Goal: Information Seeking & Learning: Learn about a topic

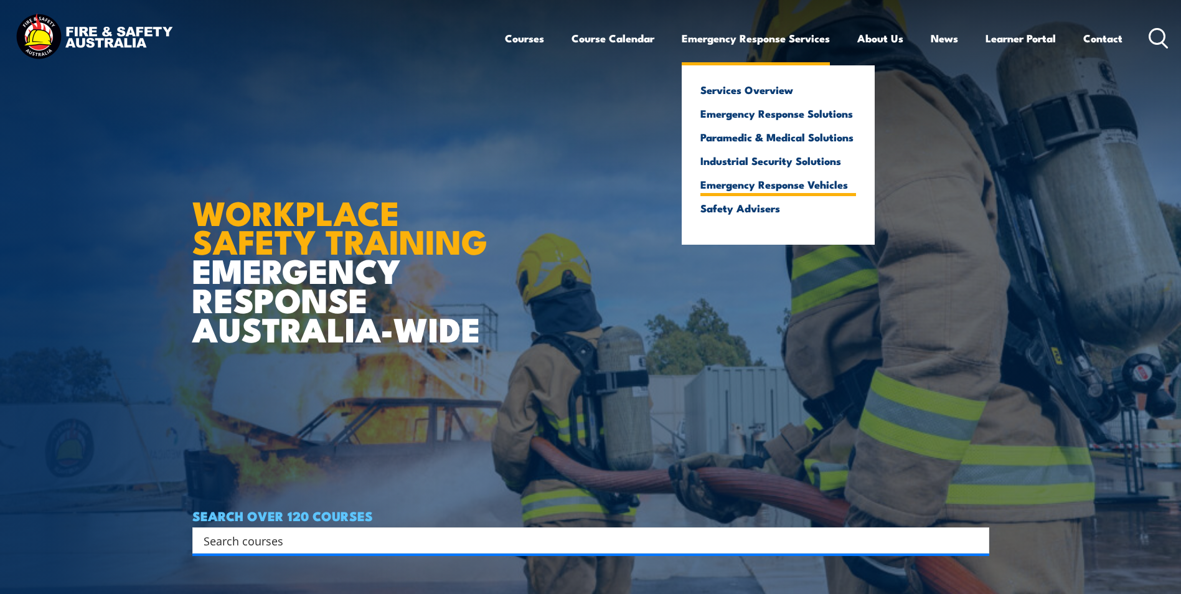
click at [773, 184] on link "Emergency Response Vehicles" at bounding box center [778, 184] width 156 height 11
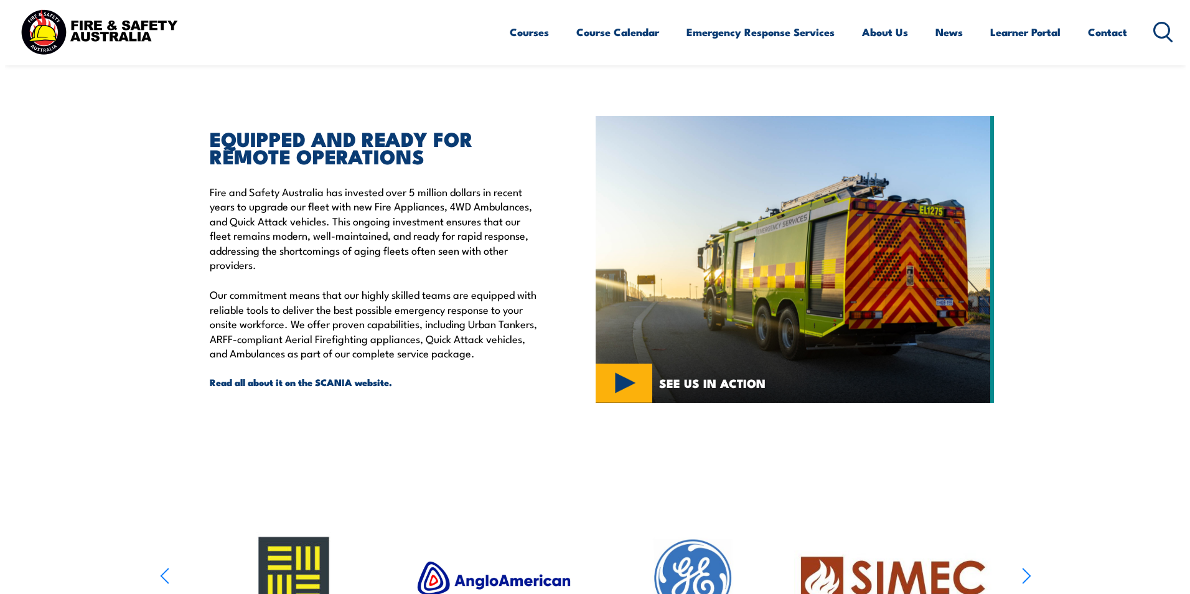
scroll to position [249, 0]
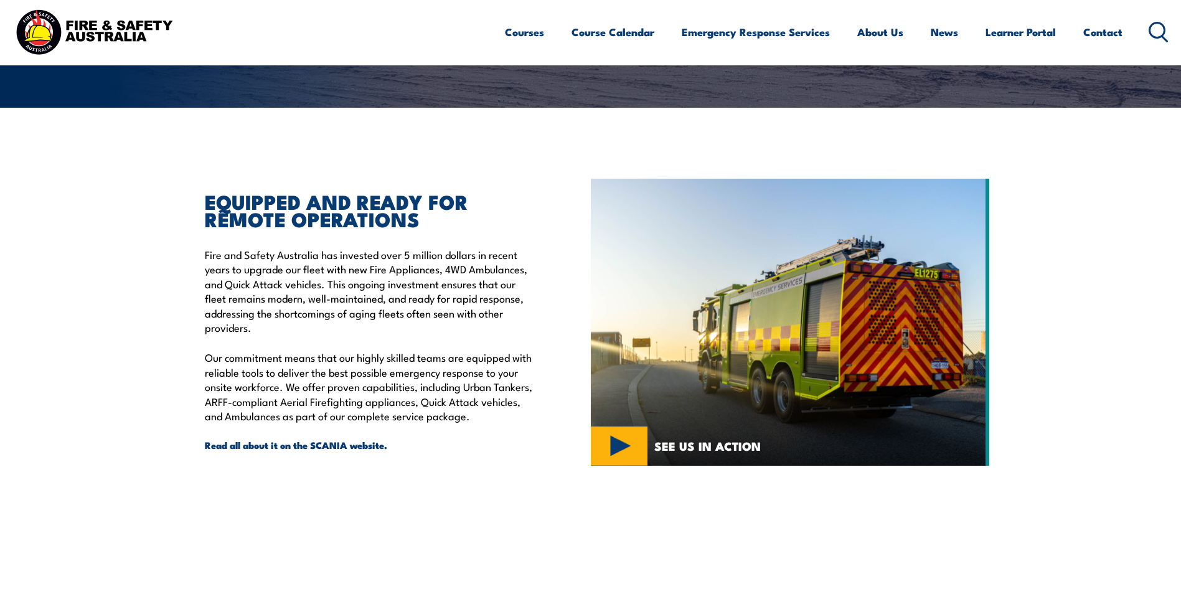
click at [624, 440] on img at bounding box center [790, 322] width 398 height 287
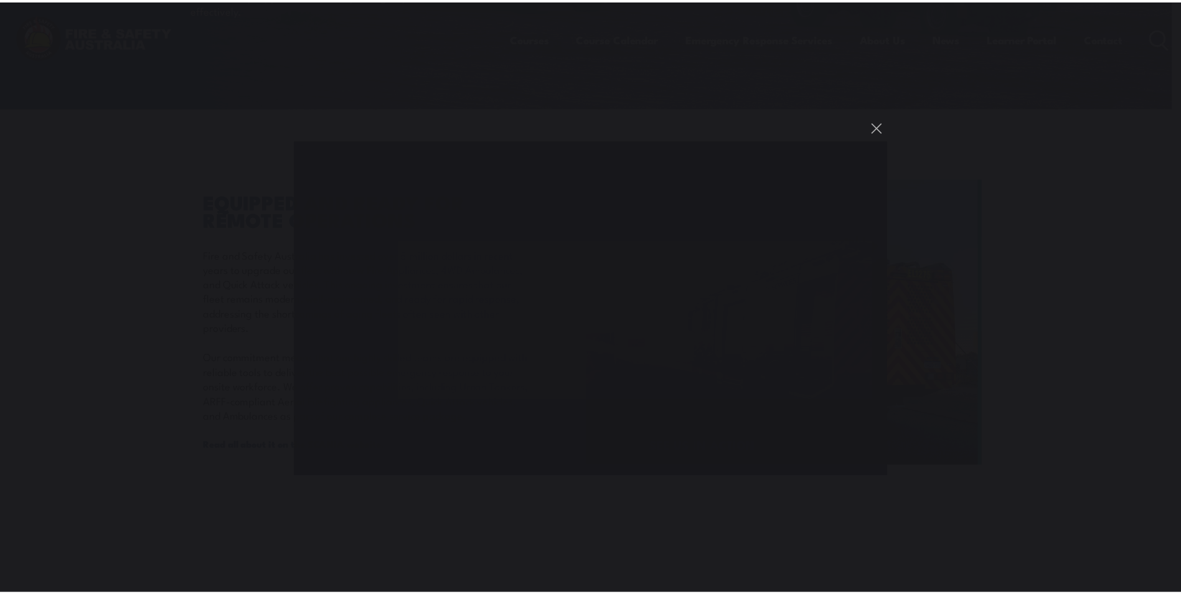
scroll to position [0, 0]
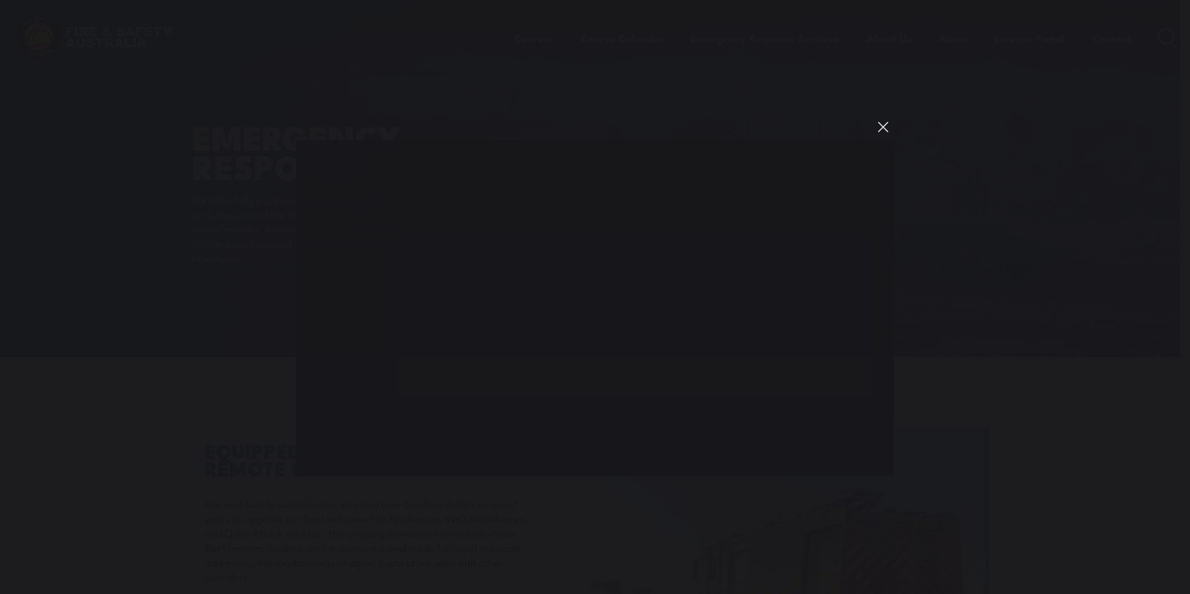
click at [882, 127] on button "You can close this modal content with the ESC key" at bounding box center [883, 126] width 21 height 21
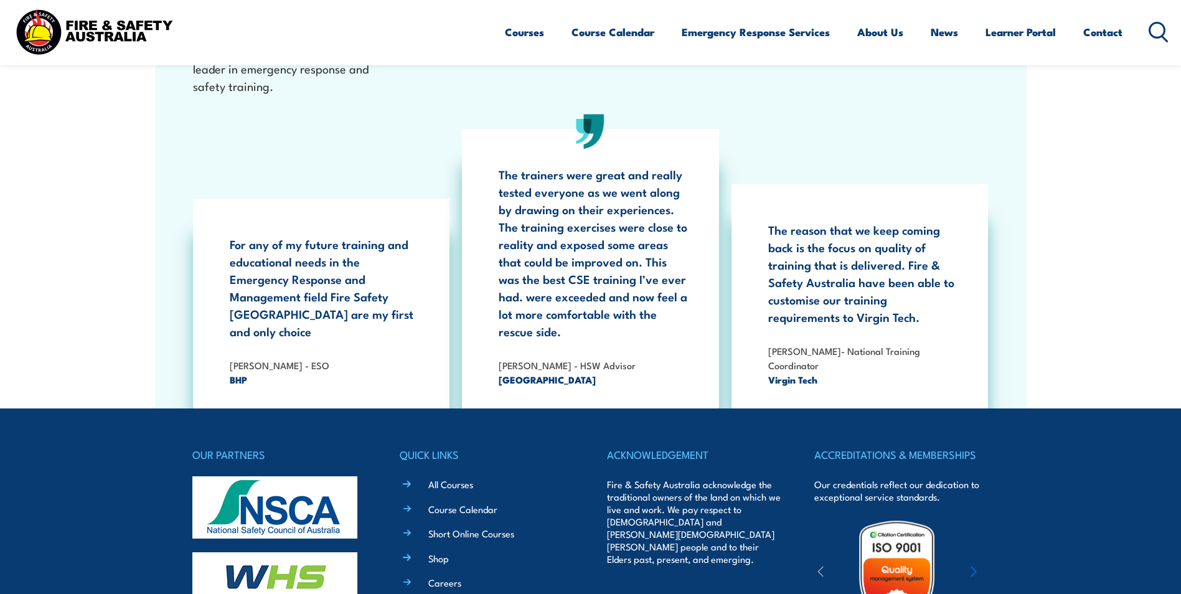
scroll to position [2053, 0]
